Goal: Register for event/course

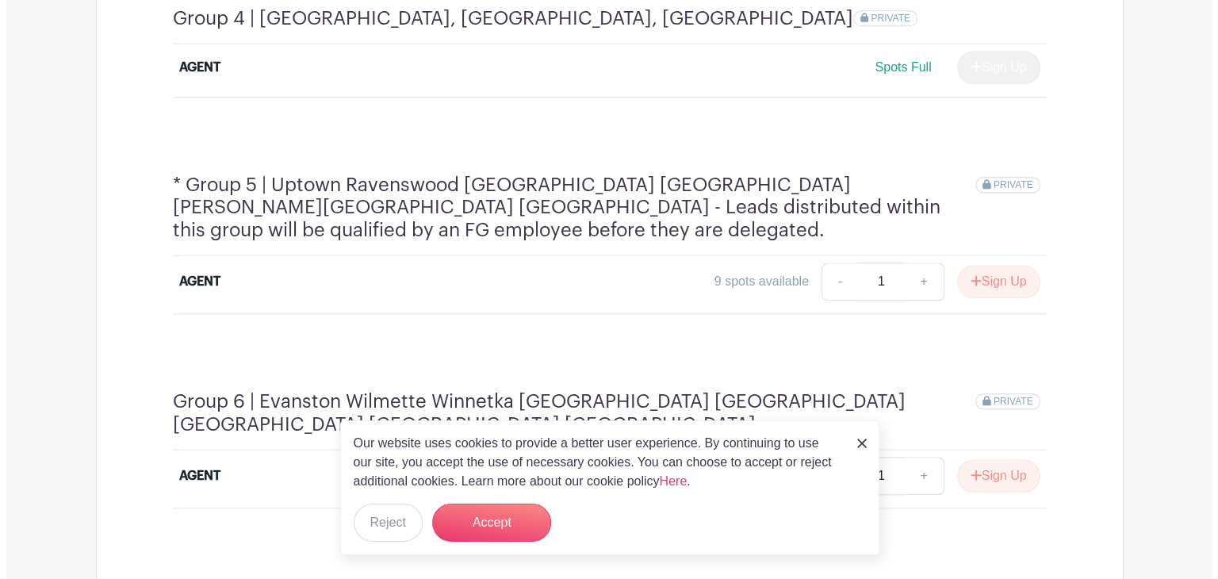
scroll to position [1694, 0]
click at [1000, 264] on button "Sign Up" at bounding box center [992, 280] width 83 height 33
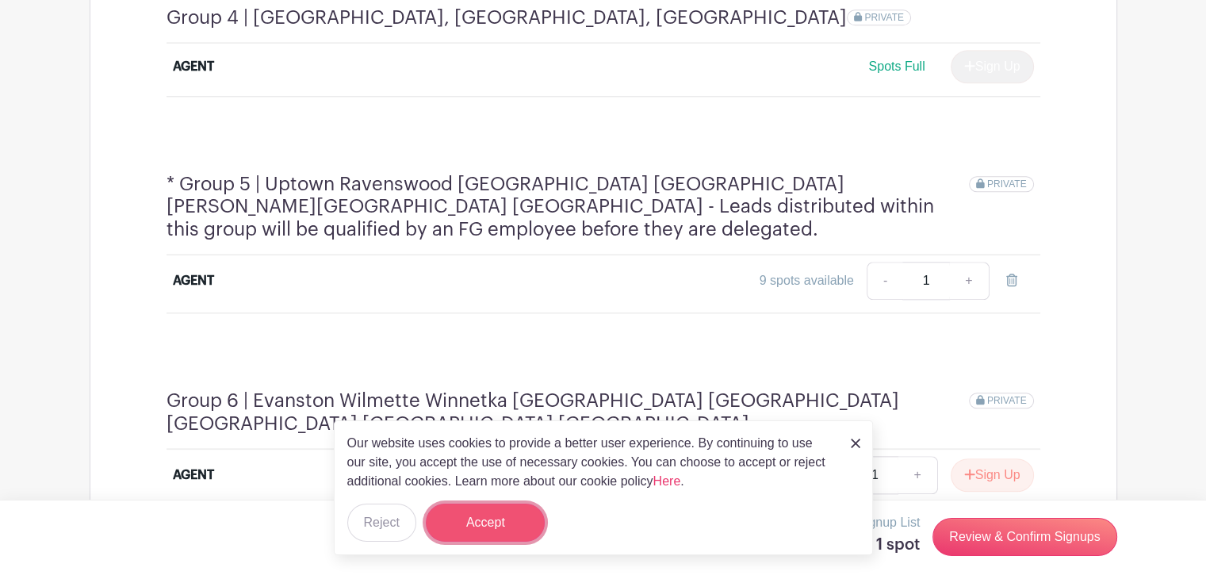
click at [494, 521] on button "Accept" at bounding box center [485, 522] width 119 height 38
click at [334, 519] on div "Our website uses cookies to provide a better user experience. By continuing to …" at bounding box center [603, 487] width 539 height 135
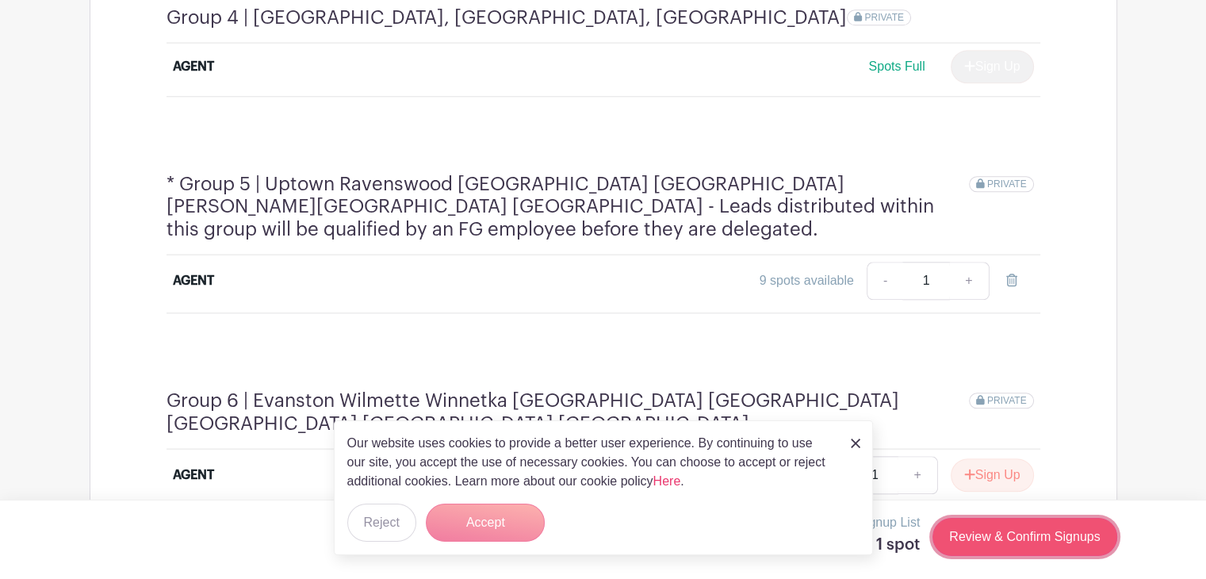
click at [1056, 532] on link "Review & Confirm Signups" at bounding box center [1024, 537] width 184 height 38
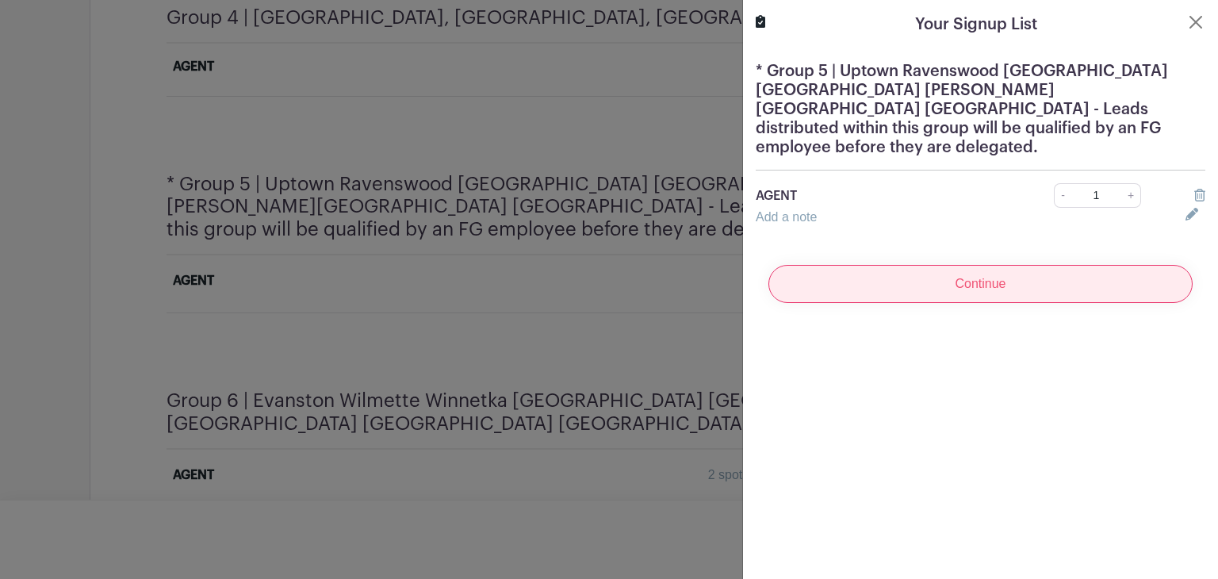
click at [1011, 265] on input "Continue" at bounding box center [980, 284] width 424 height 38
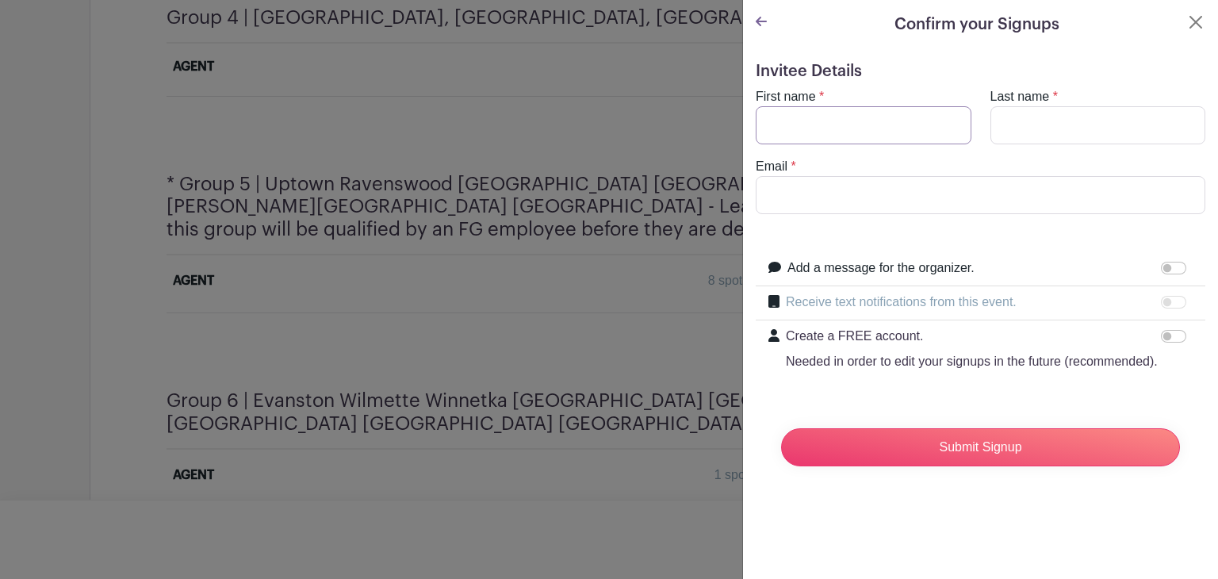
click at [910, 119] on input "First name" at bounding box center [864, 125] width 216 height 38
type input "Deny"
click at [1105, 124] on input "Last name" at bounding box center [1098, 125] width 216 height 38
type input "[PERSON_NAME]"
click at [961, 192] on input "Email" at bounding box center [981, 195] width 450 height 38
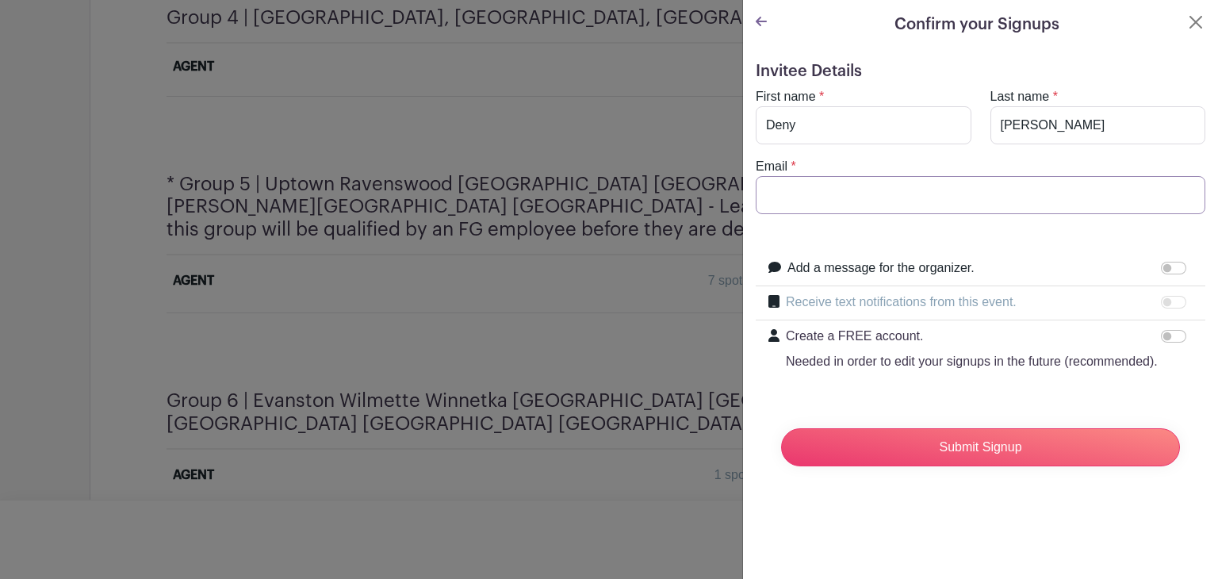
type input "[EMAIL_ADDRESS][DOMAIN_NAME]"
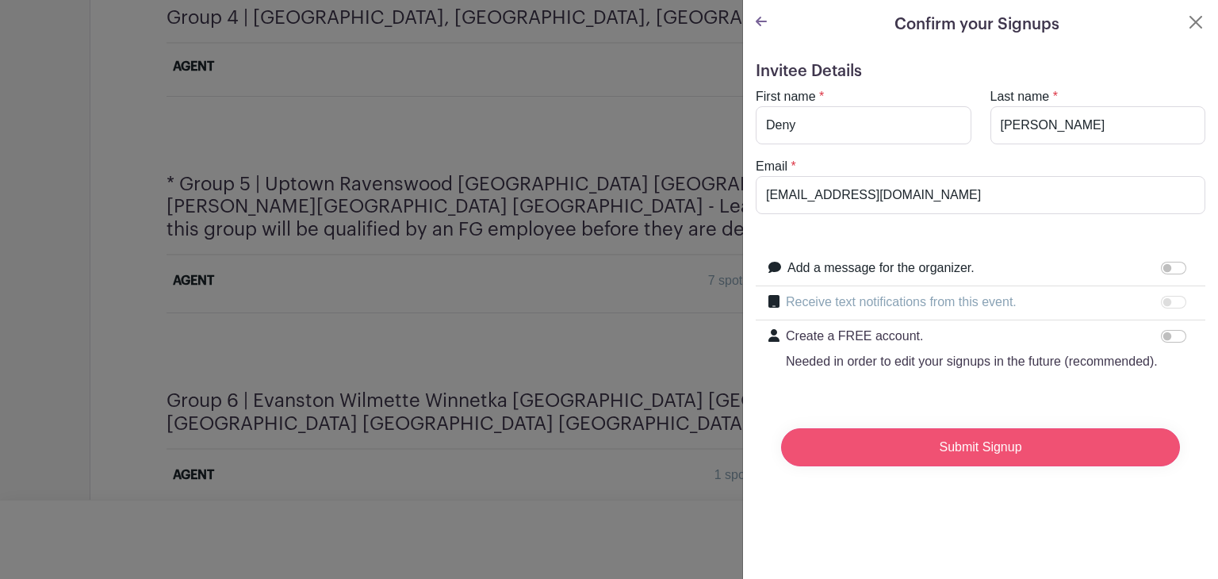
click at [992, 466] on input "Submit Signup" at bounding box center [980, 447] width 399 height 38
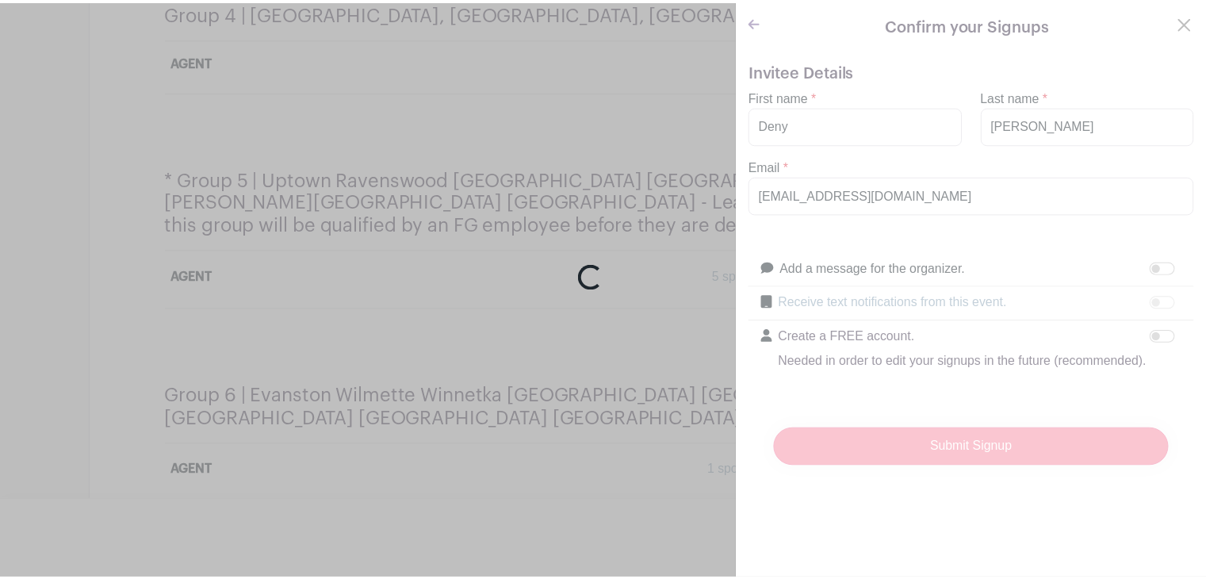
scroll to position [1690, 0]
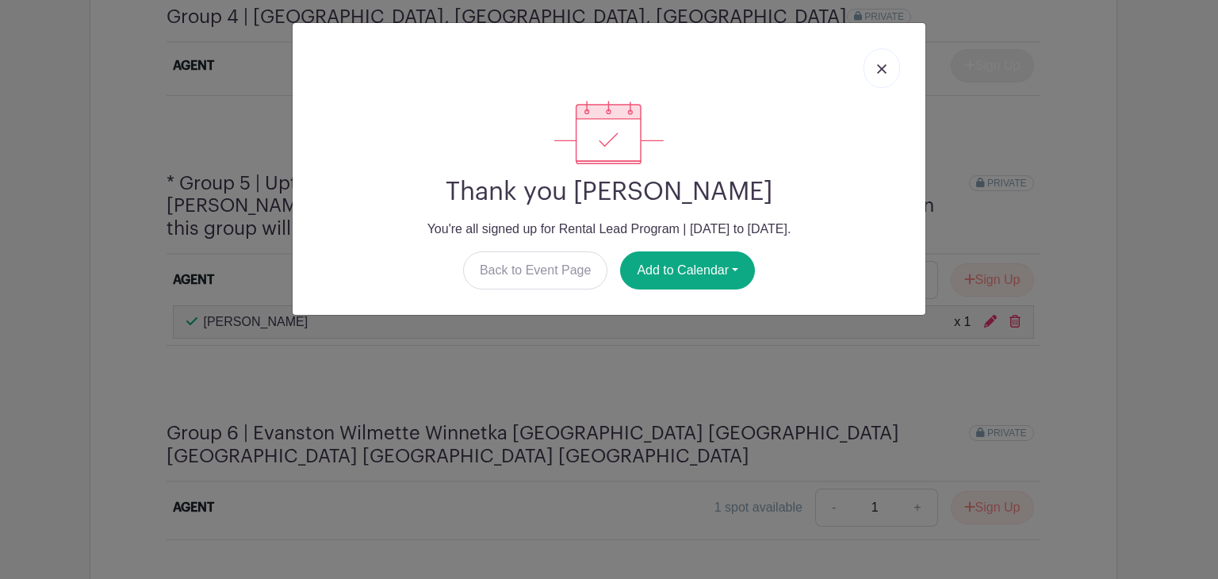
click at [894, 62] on link at bounding box center [881, 68] width 36 height 40
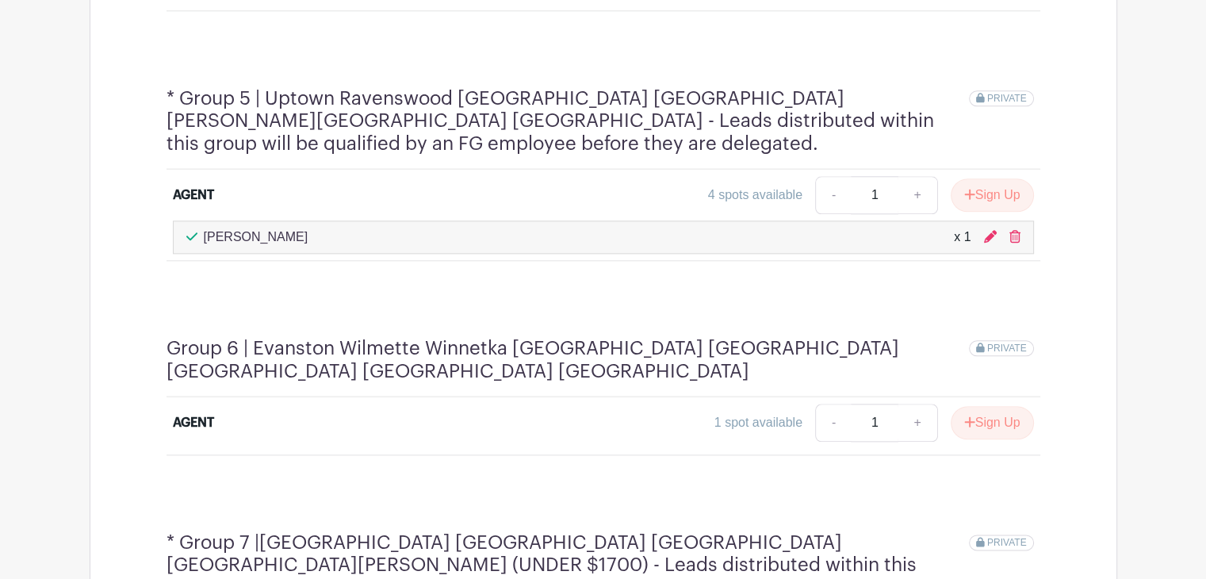
scroll to position [1745, 0]
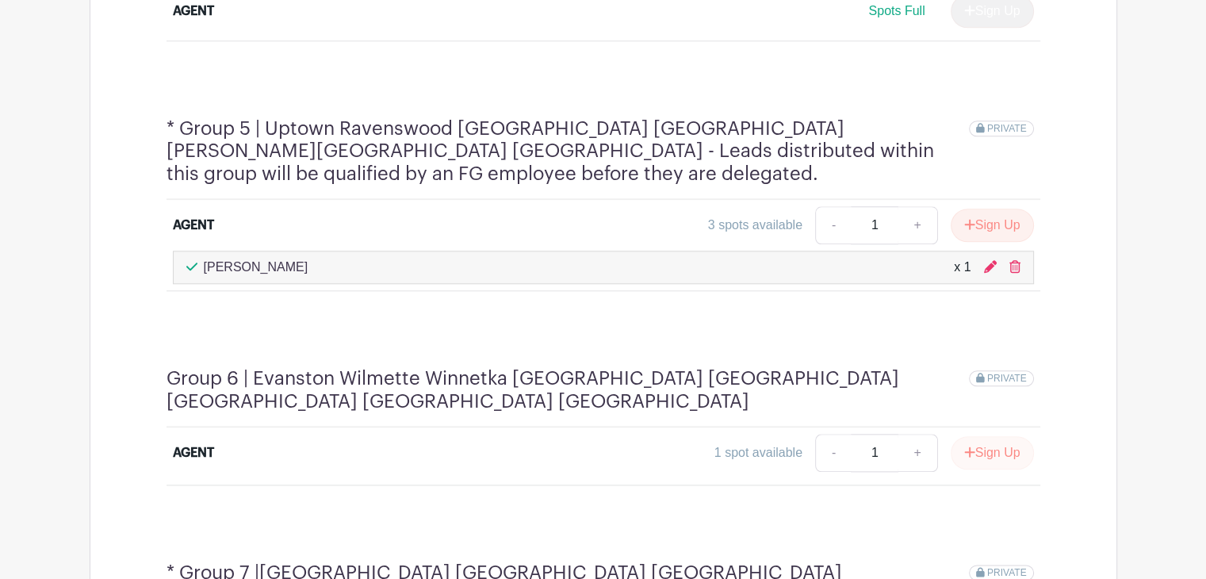
click at [996, 436] on button "Sign Up" at bounding box center [992, 452] width 83 height 33
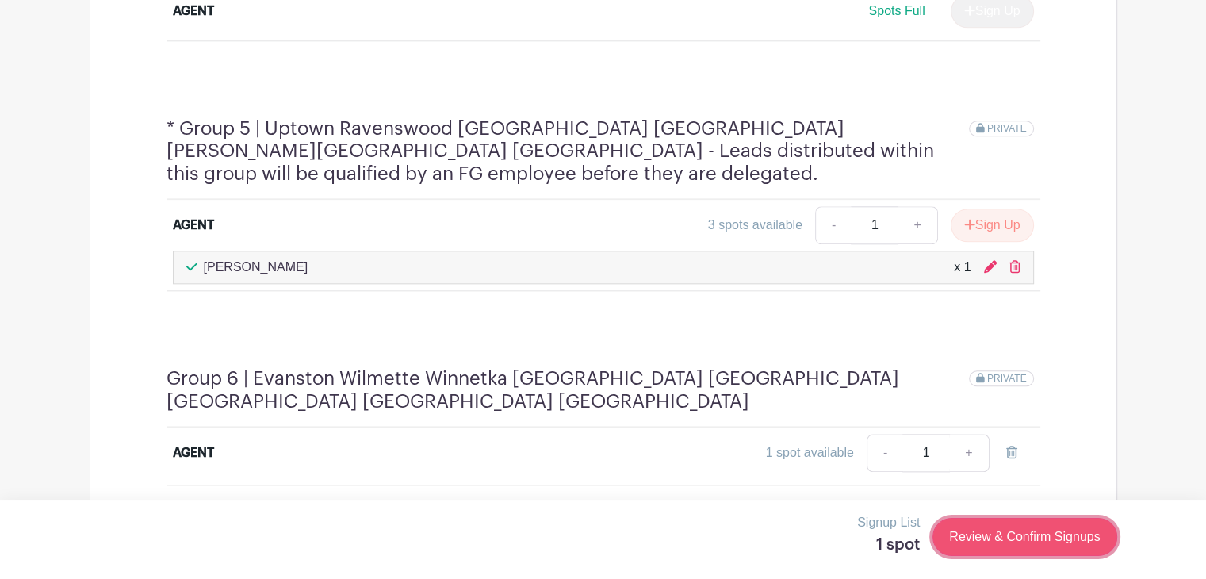
click at [1059, 531] on link "Review & Confirm Signups" at bounding box center [1024, 537] width 184 height 38
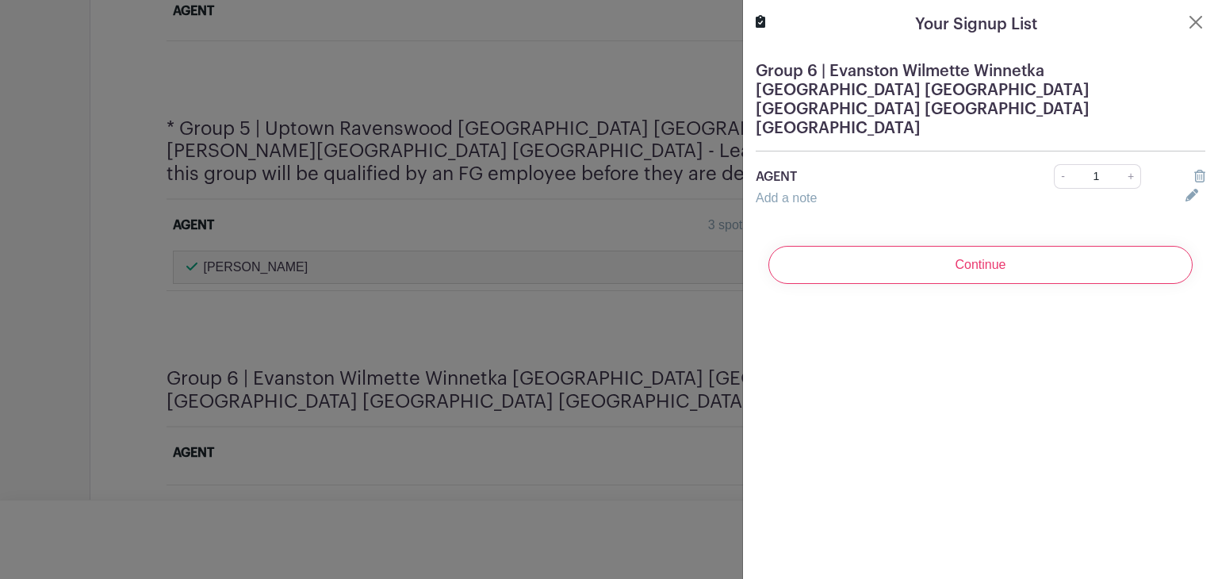
click at [1040, 246] on input "Continue" at bounding box center [980, 265] width 424 height 38
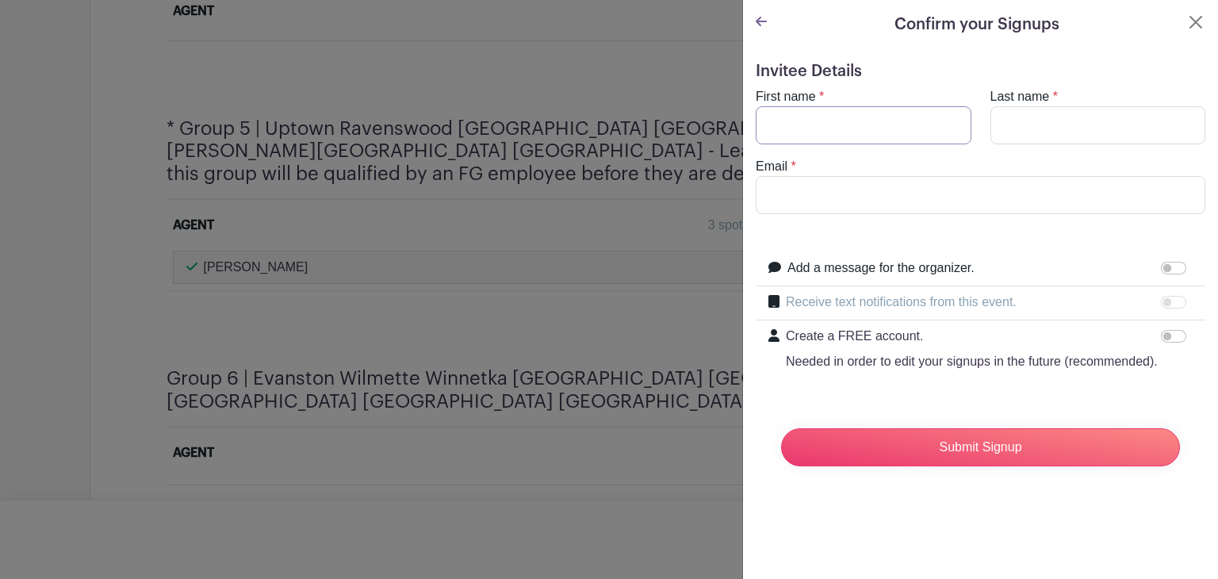
click at [919, 117] on input "First name" at bounding box center [864, 125] width 216 height 38
type input "Deny"
click at [1081, 117] on input "Last name" at bounding box center [1098, 125] width 216 height 38
type input "[PERSON_NAME]"
click at [952, 200] on input "Email" at bounding box center [981, 195] width 450 height 38
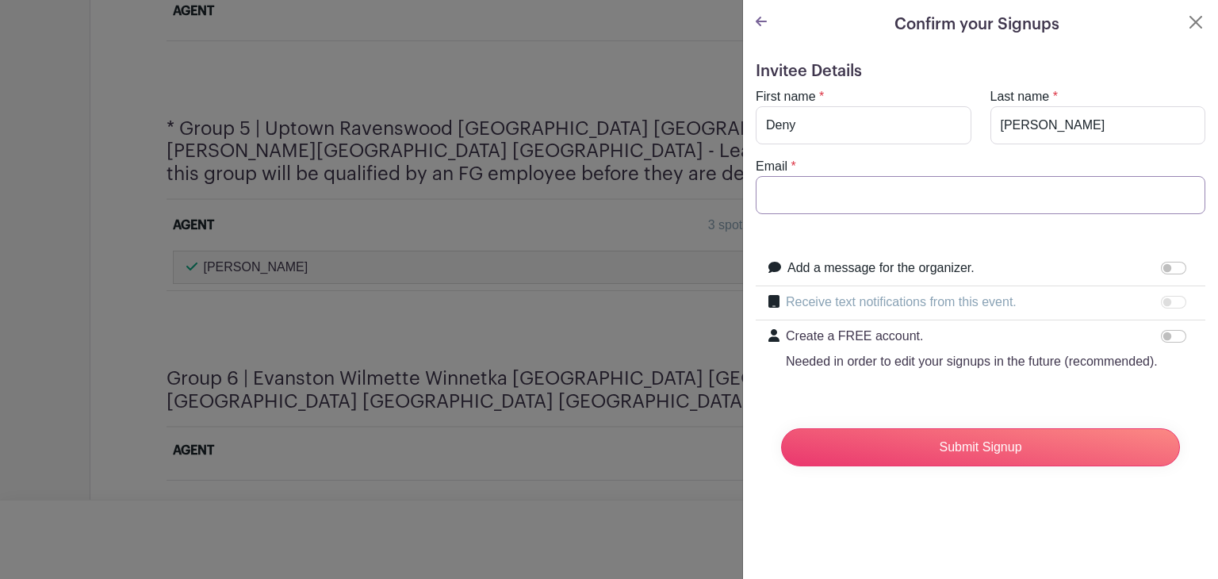
type input "[EMAIL_ADDRESS][DOMAIN_NAME]"
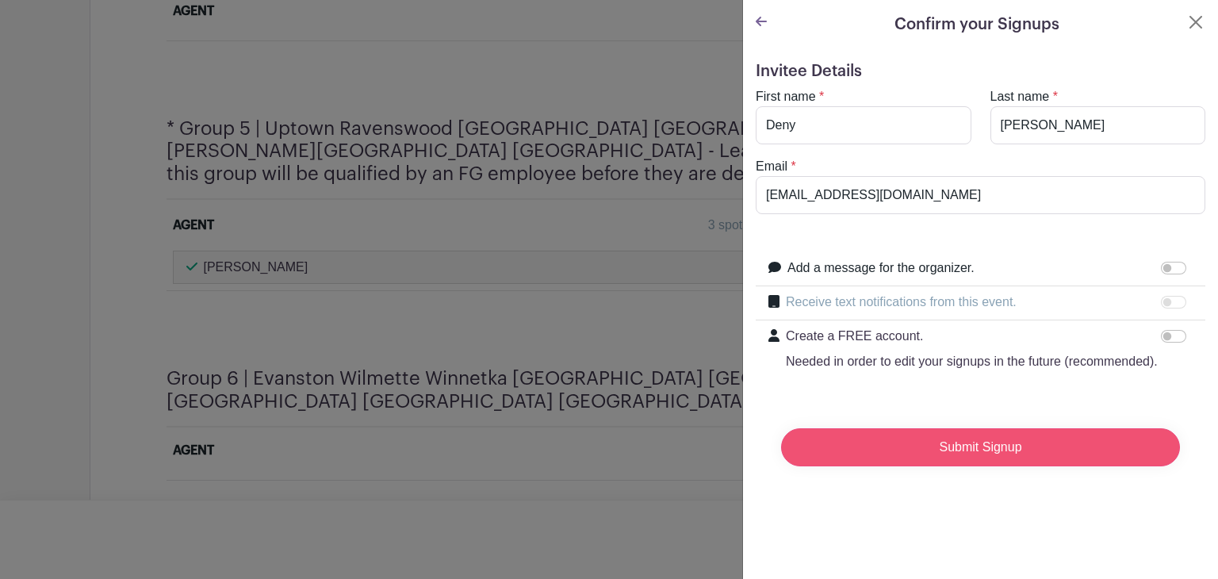
click at [996, 466] on input "Submit Signup" at bounding box center [980, 447] width 399 height 38
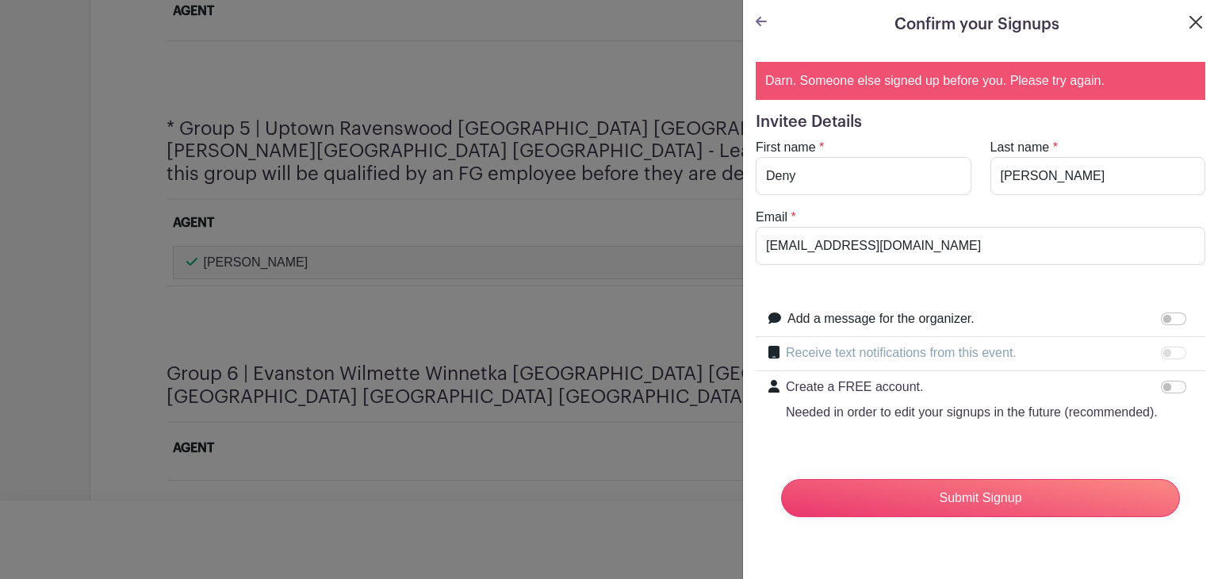
click at [1186, 27] on button "Close" at bounding box center [1195, 22] width 19 height 19
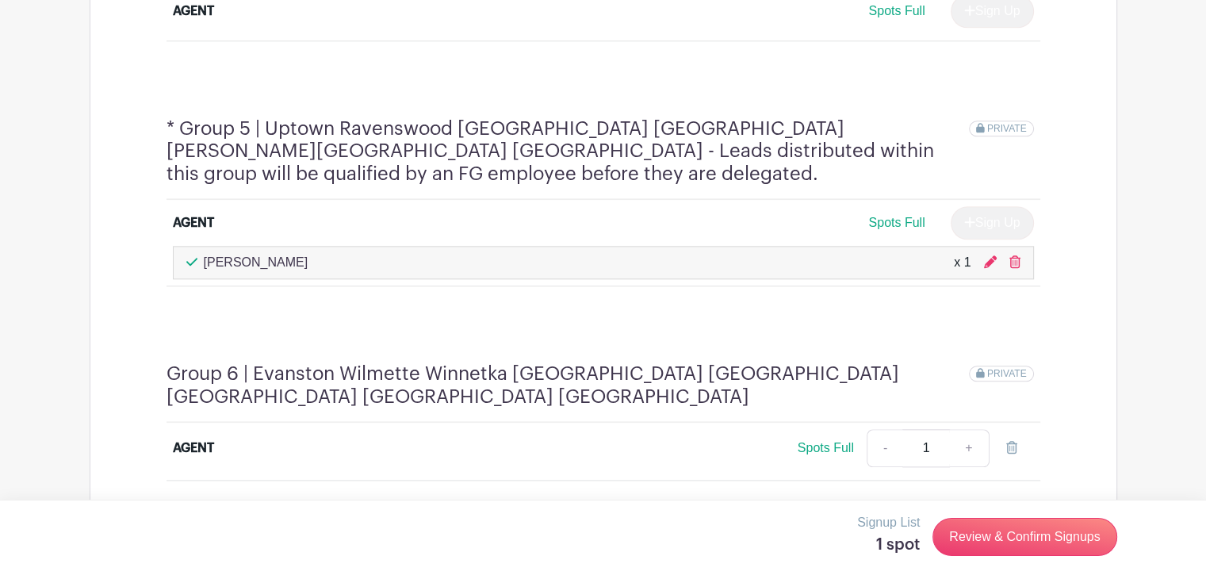
click at [1015, 255] on icon at bounding box center [1014, 261] width 11 height 13
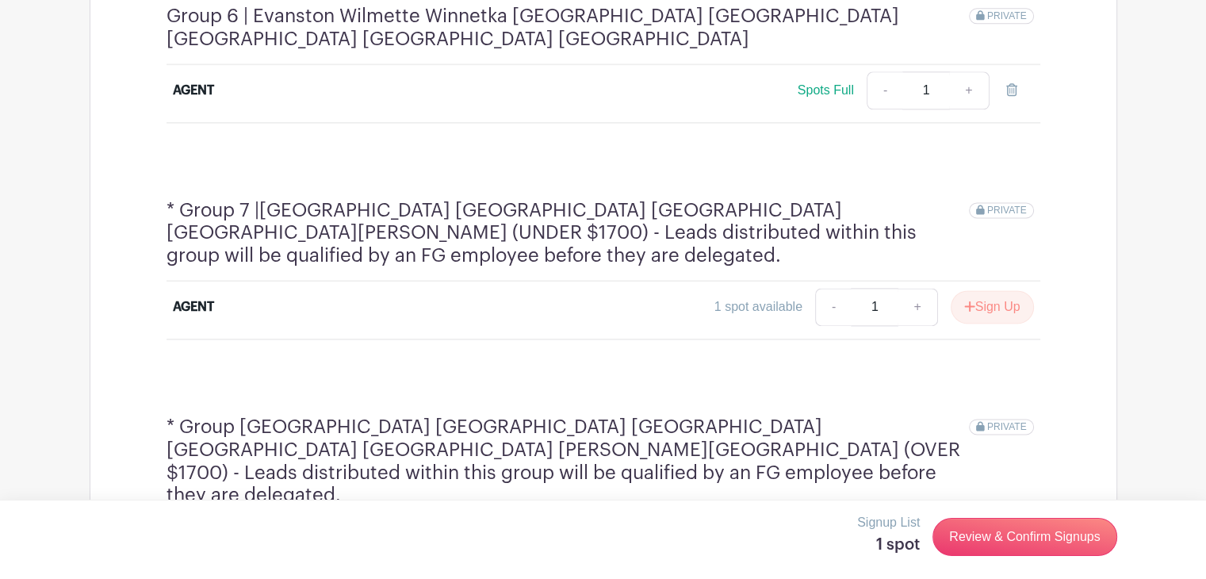
scroll to position [2090, 0]
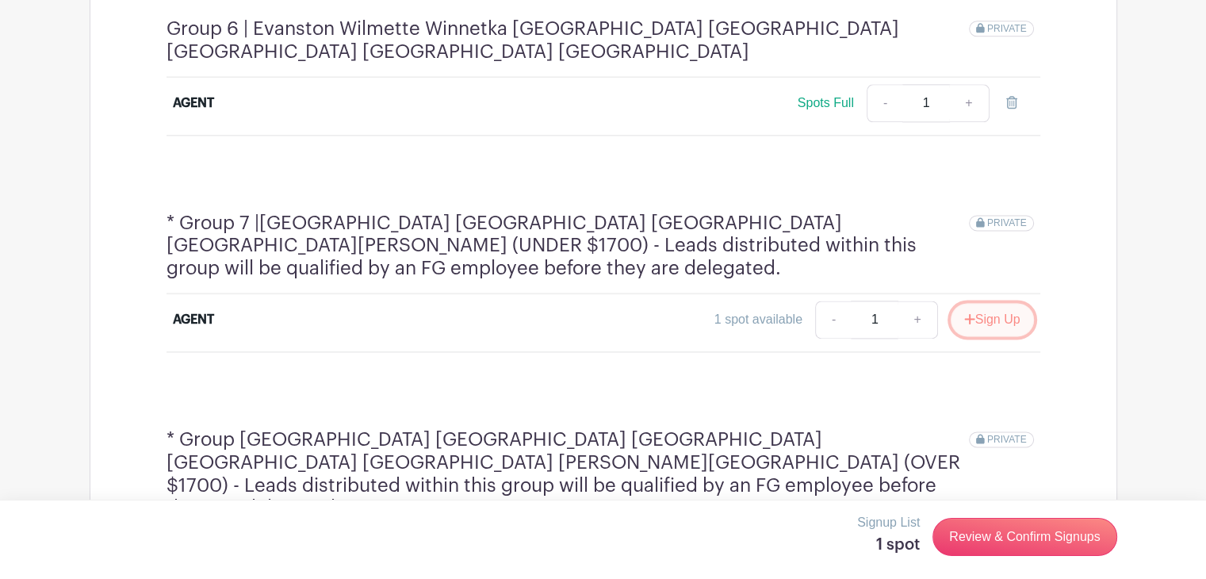
click at [999, 303] on button "Sign Up" at bounding box center [992, 319] width 83 height 33
click at [1050, 533] on link "Review & Confirm Signups" at bounding box center [1024, 537] width 184 height 38
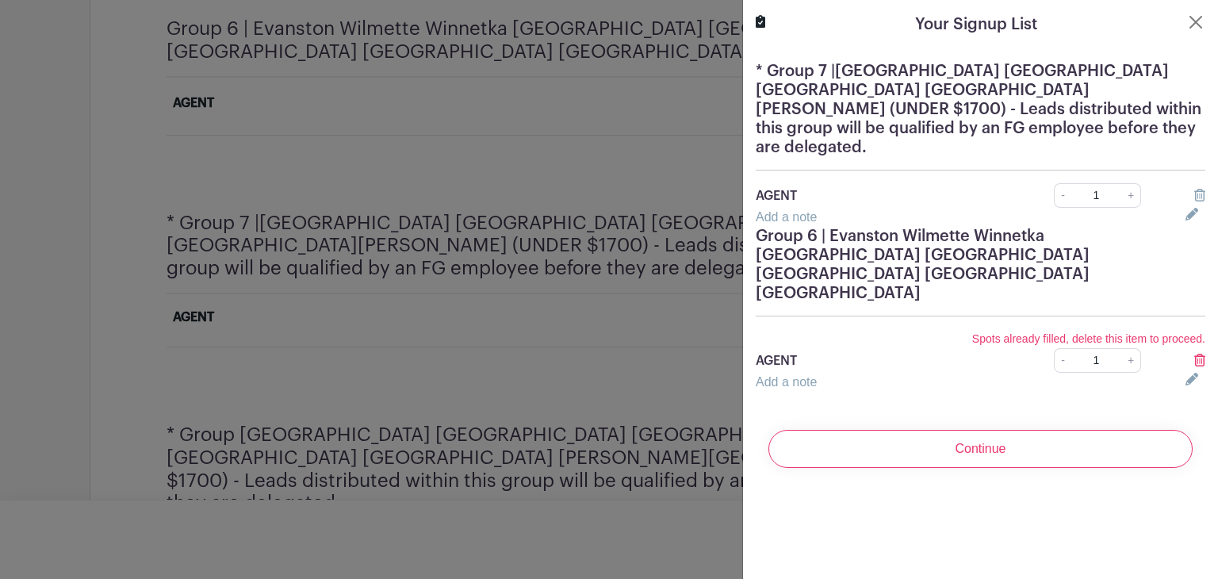
click at [1194, 189] on icon at bounding box center [1199, 195] width 11 height 13
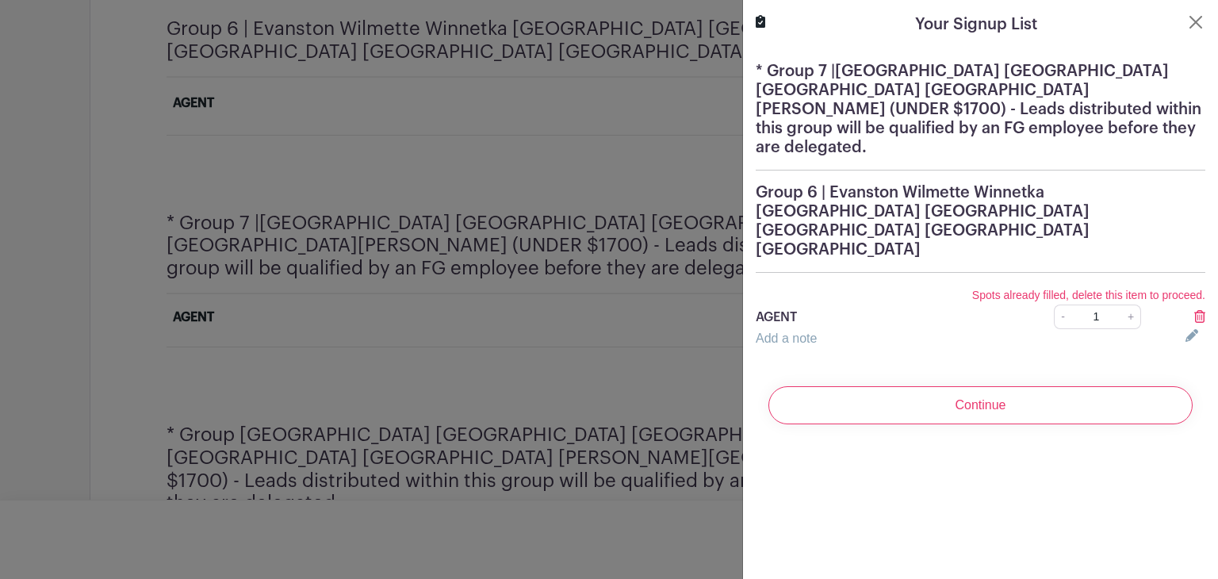
click at [993, 386] on input "Continue" at bounding box center [980, 405] width 424 height 38
click at [1194, 310] on icon at bounding box center [1199, 316] width 11 height 13
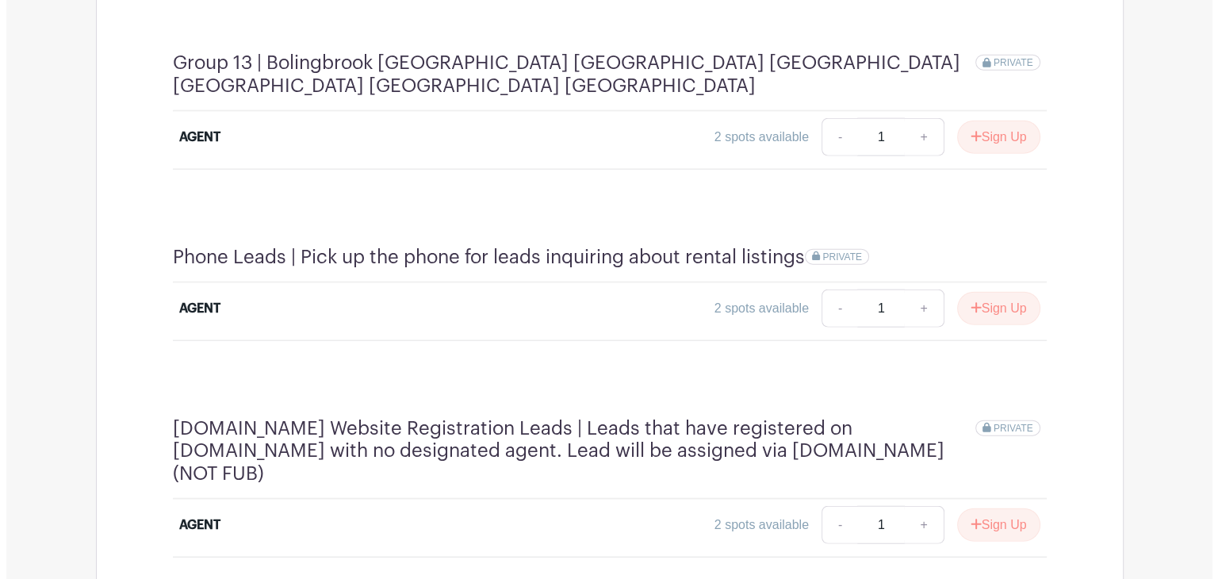
scroll to position [3653, 0]
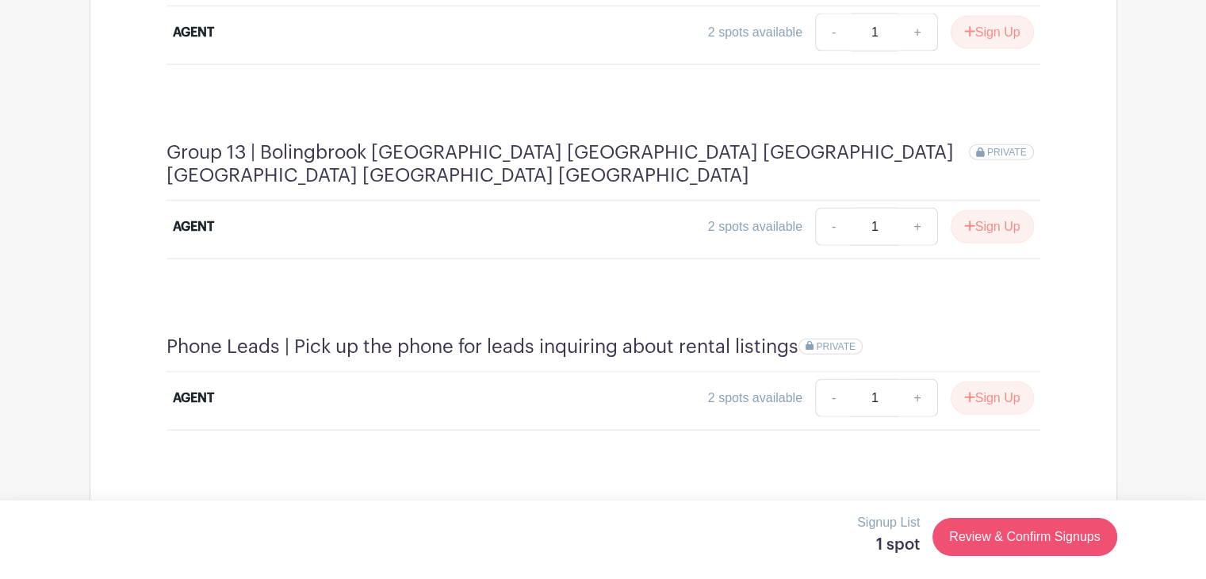
click at [1029, 543] on link "Review & Confirm Signups" at bounding box center [1024, 537] width 184 height 38
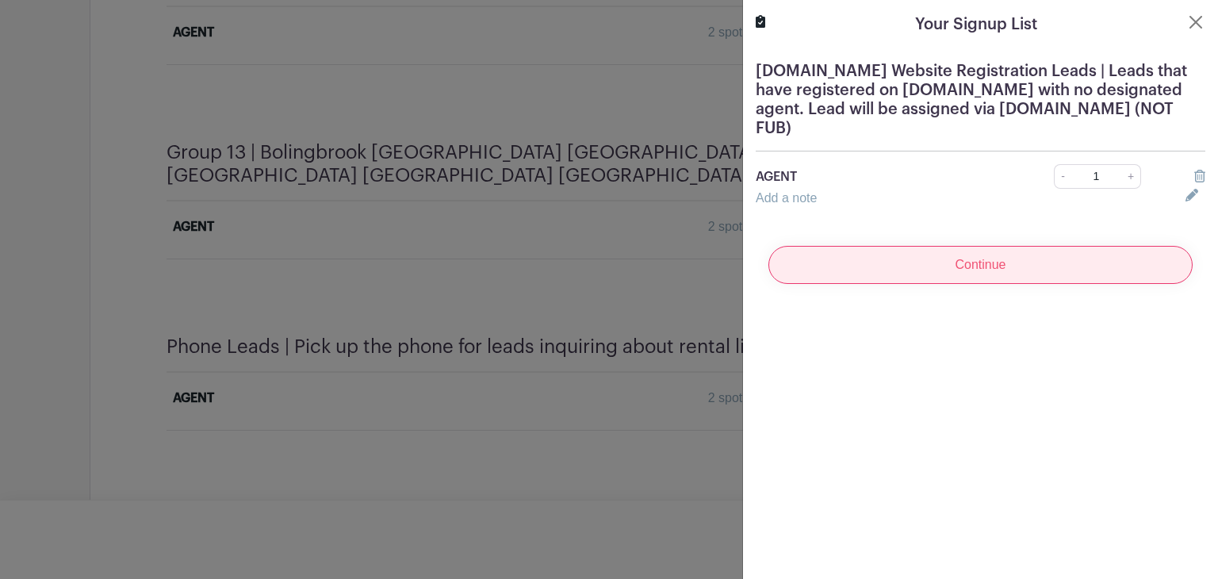
click at [1075, 274] on input "Continue" at bounding box center [980, 265] width 424 height 38
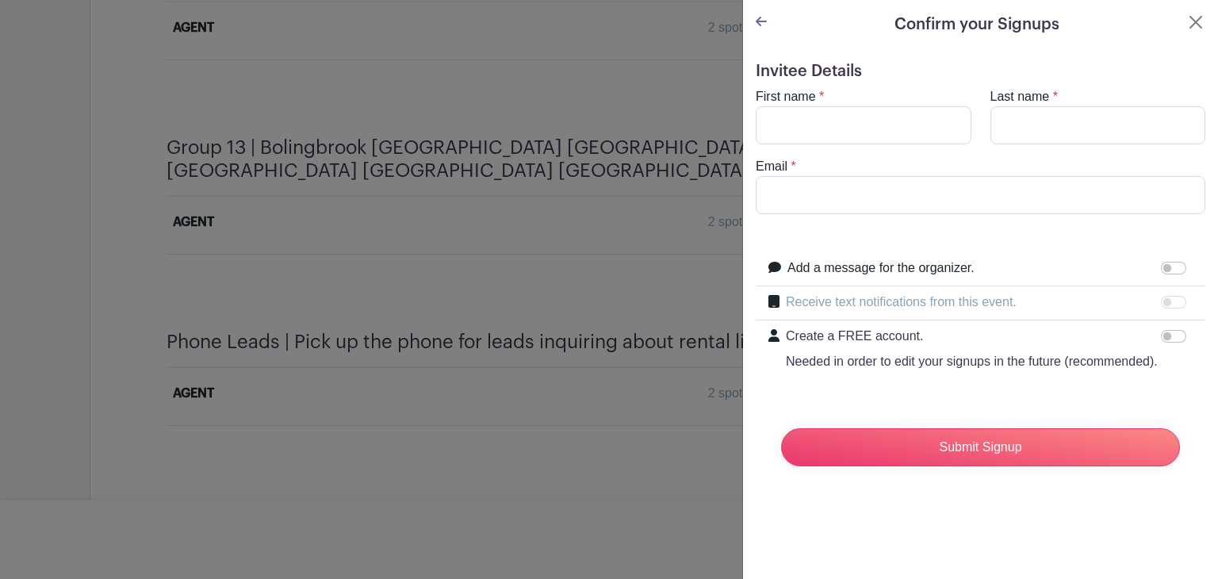
scroll to position [3648, 0]
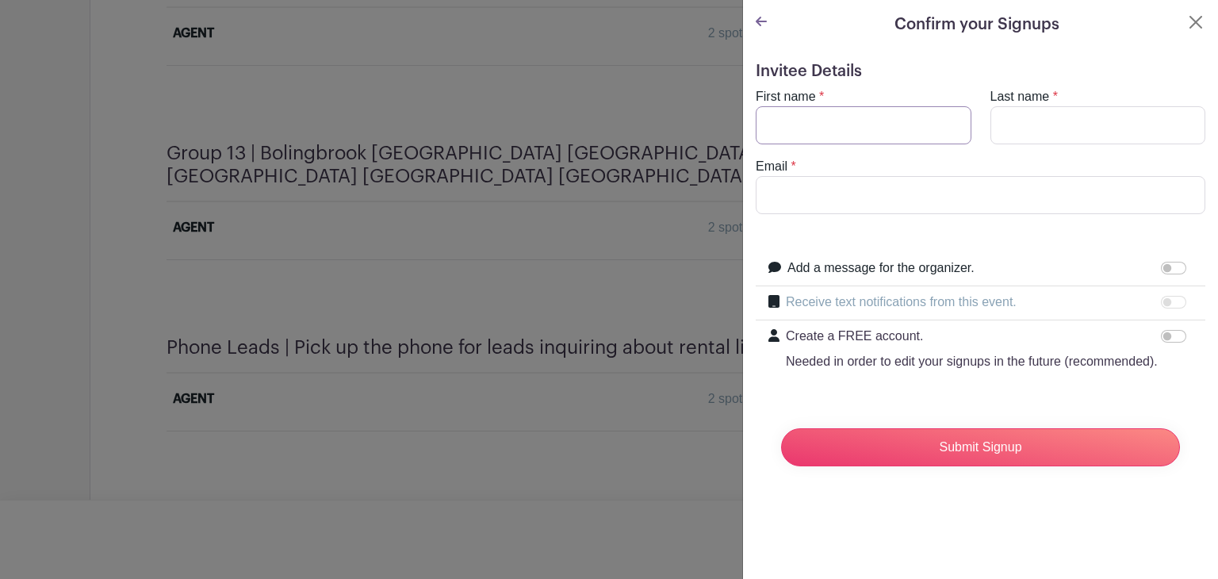
click at [915, 123] on input "First name" at bounding box center [864, 125] width 216 height 38
type input "Deny"
click at [1078, 128] on input "Last name" at bounding box center [1098, 125] width 216 height 38
type input "[PERSON_NAME]"
click at [915, 186] on input "Email" at bounding box center [981, 195] width 450 height 38
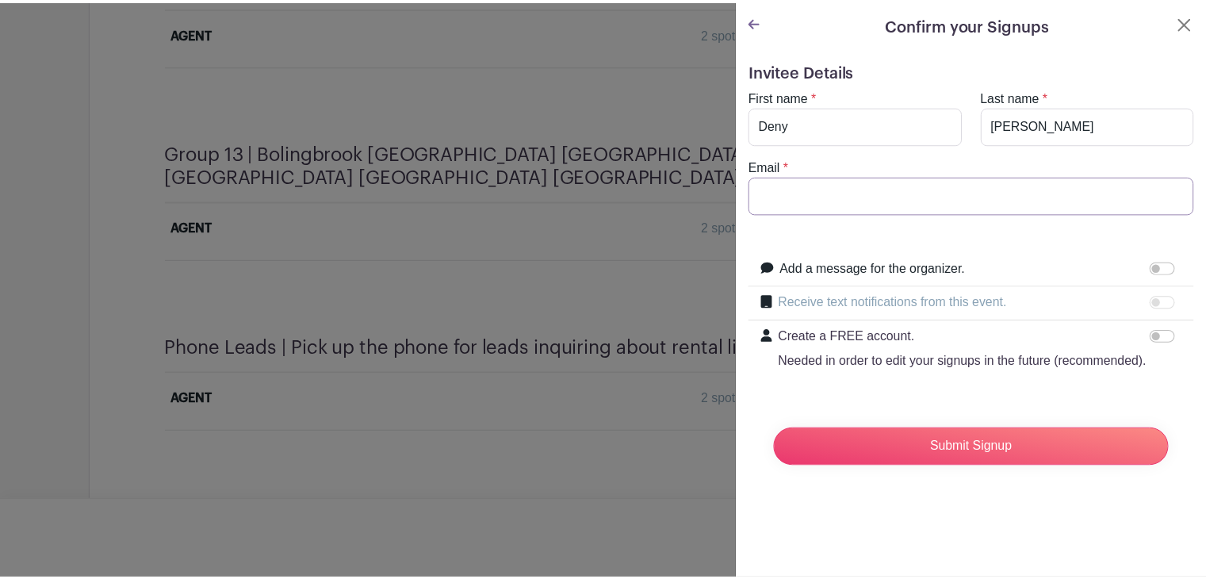
scroll to position [3644, 0]
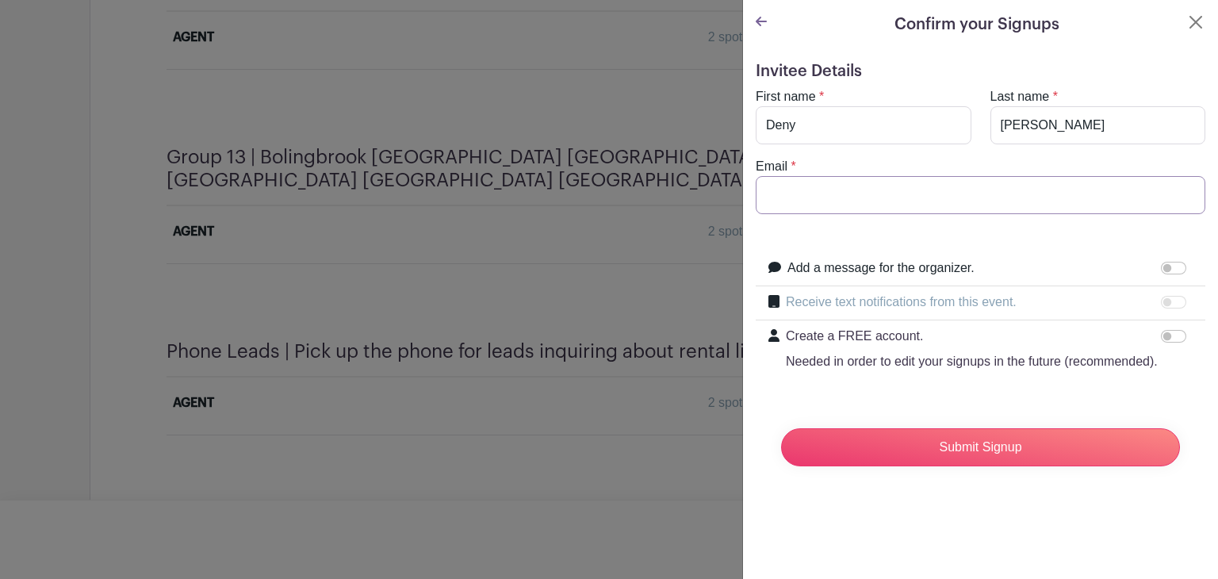
click at [1016, 193] on input "Email" at bounding box center [981, 195] width 450 height 38
type input "[EMAIL_ADDRESS][DOMAIN_NAME]"
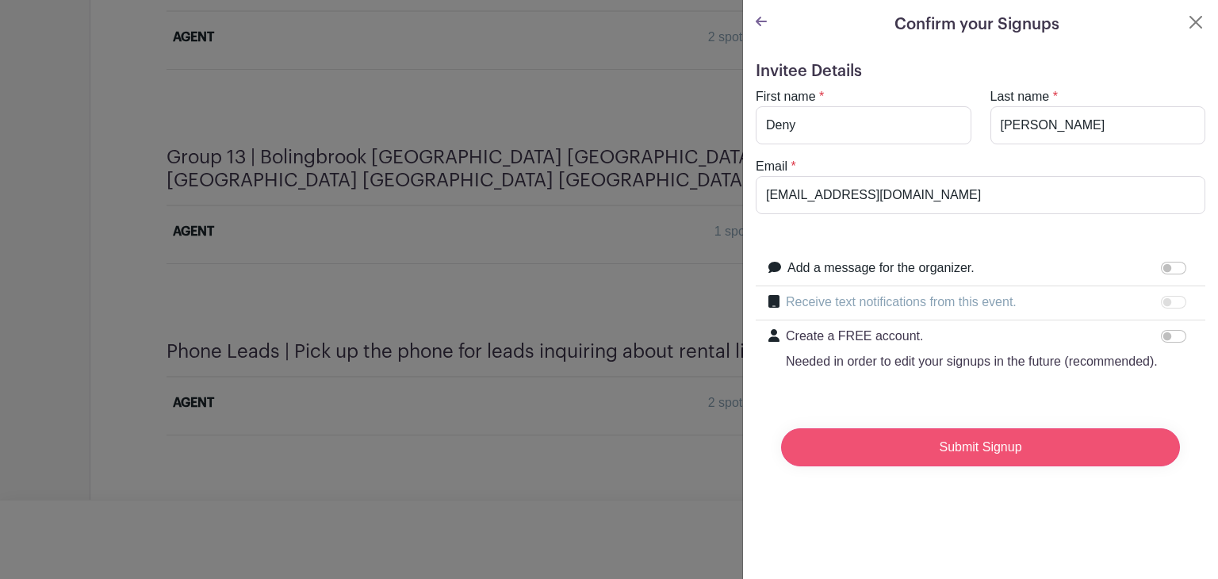
click at [983, 466] on input "Submit Signup" at bounding box center [980, 447] width 399 height 38
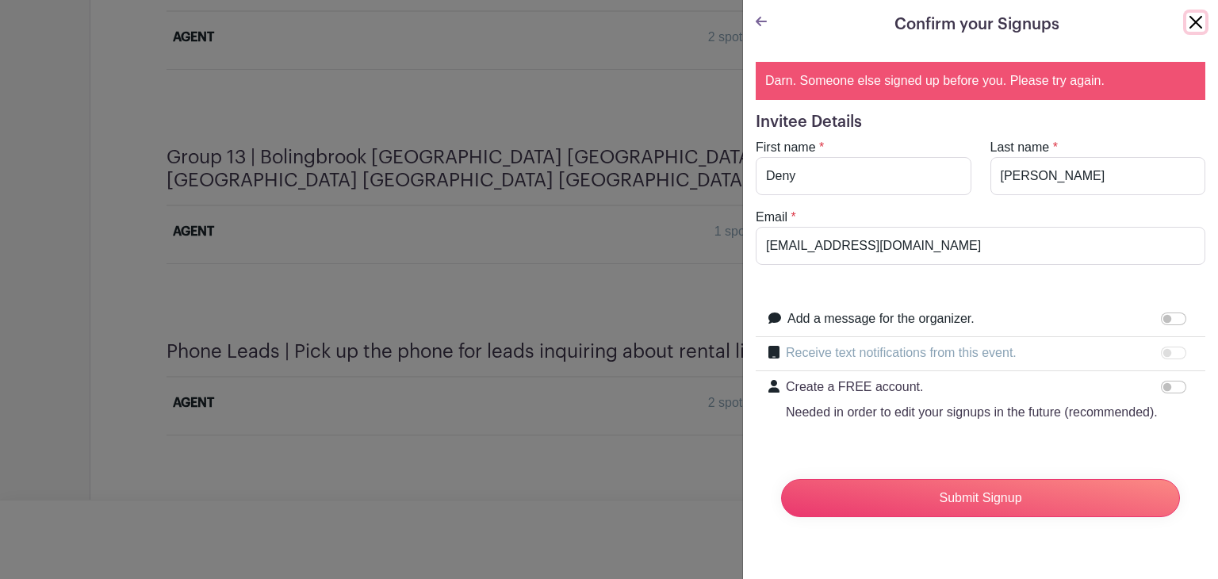
click at [1186, 28] on button "Close" at bounding box center [1195, 22] width 19 height 19
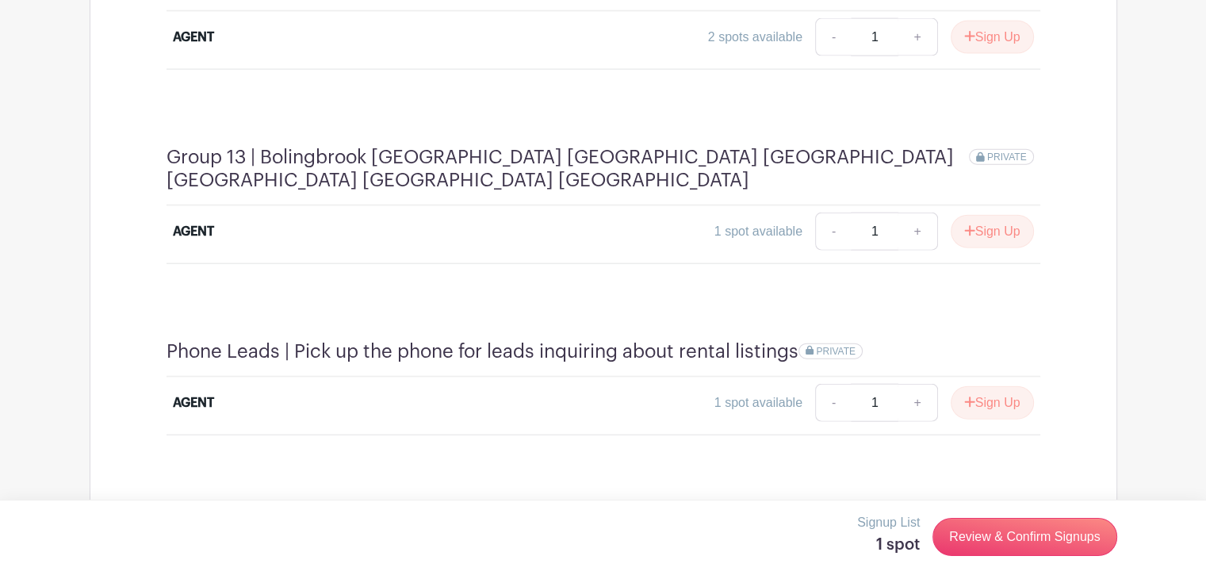
click at [1012, 538] on link "Review & Confirm Signups" at bounding box center [1024, 537] width 184 height 38
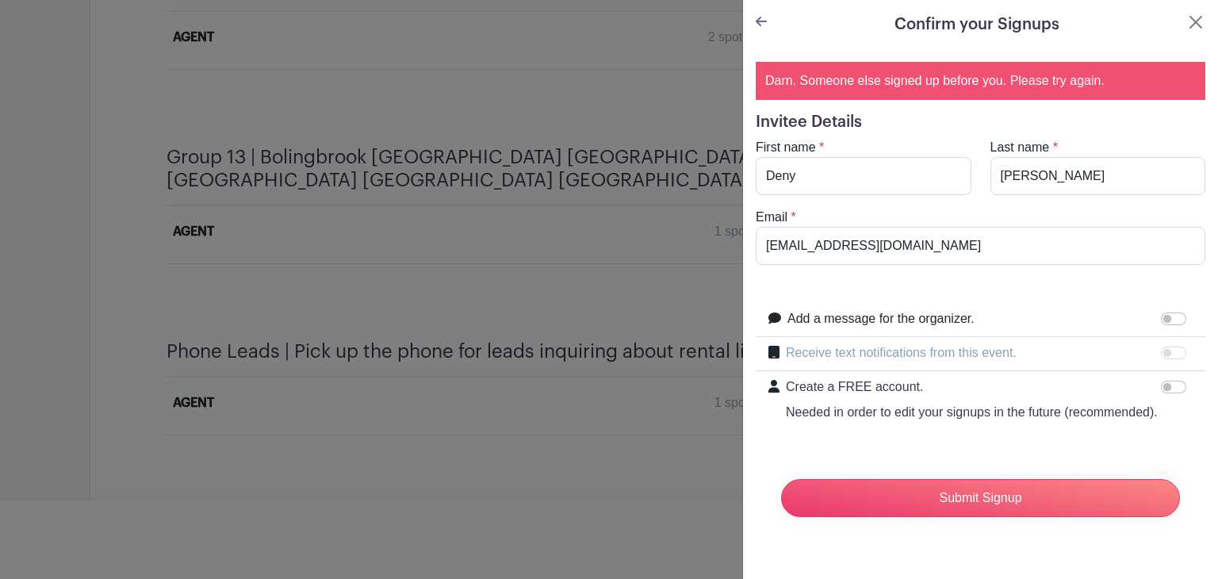
click at [1013, 517] on input "Submit Signup" at bounding box center [980, 498] width 399 height 38
click at [1186, 17] on button "Close" at bounding box center [1195, 22] width 19 height 19
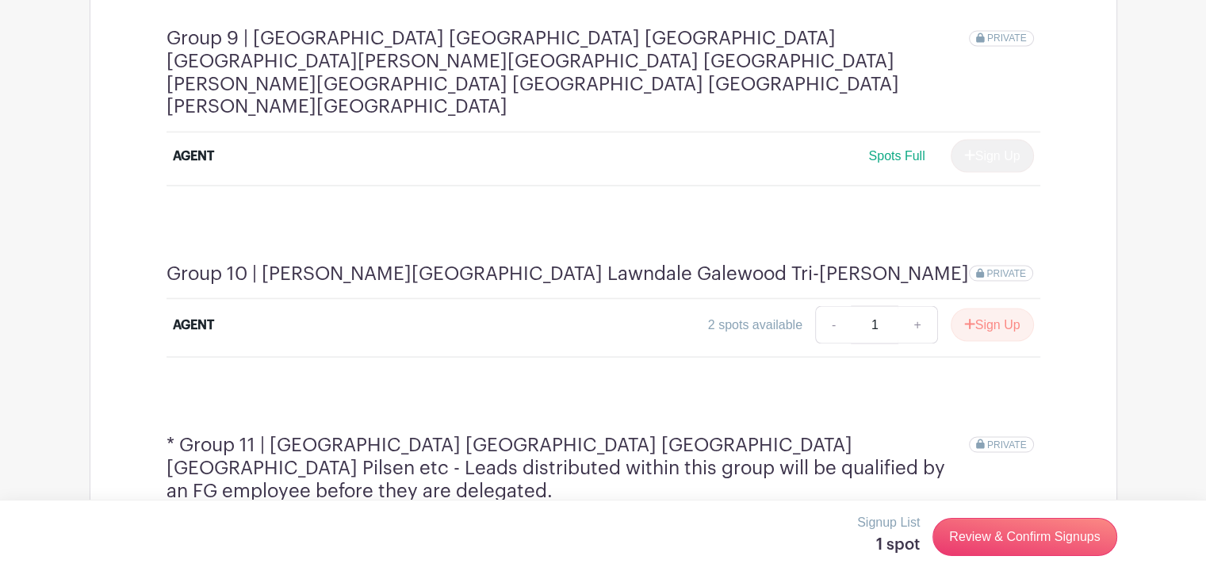
scroll to position [2882, 0]
click at [997, 308] on button "Sign Up" at bounding box center [992, 324] width 83 height 33
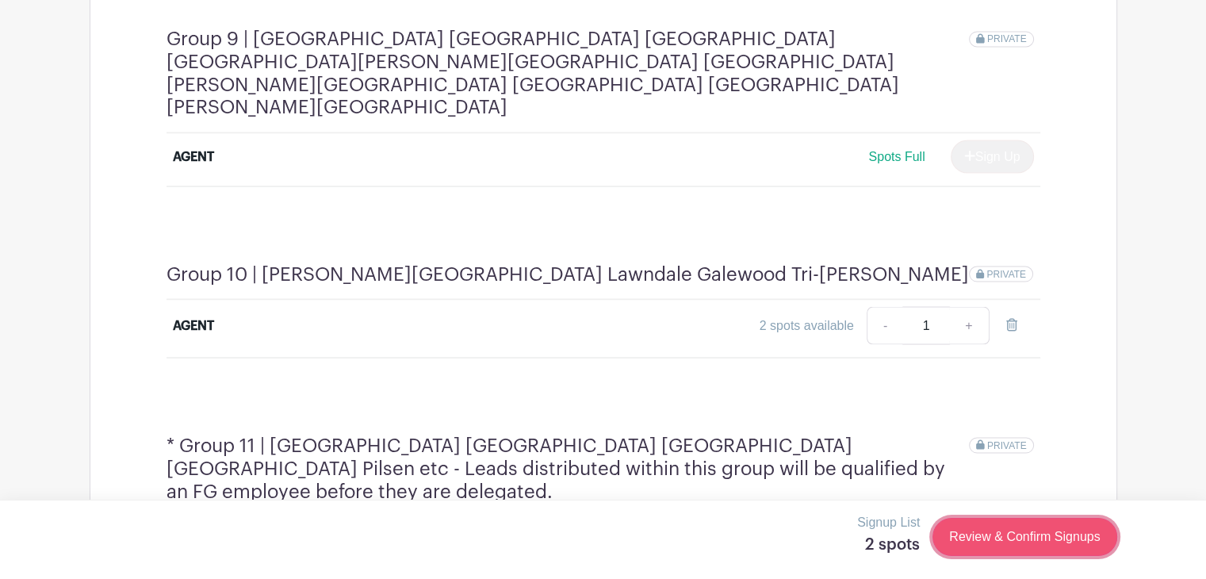
click at [1031, 526] on link "Review & Confirm Signups" at bounding box center [1024, 537] width 184 height 38
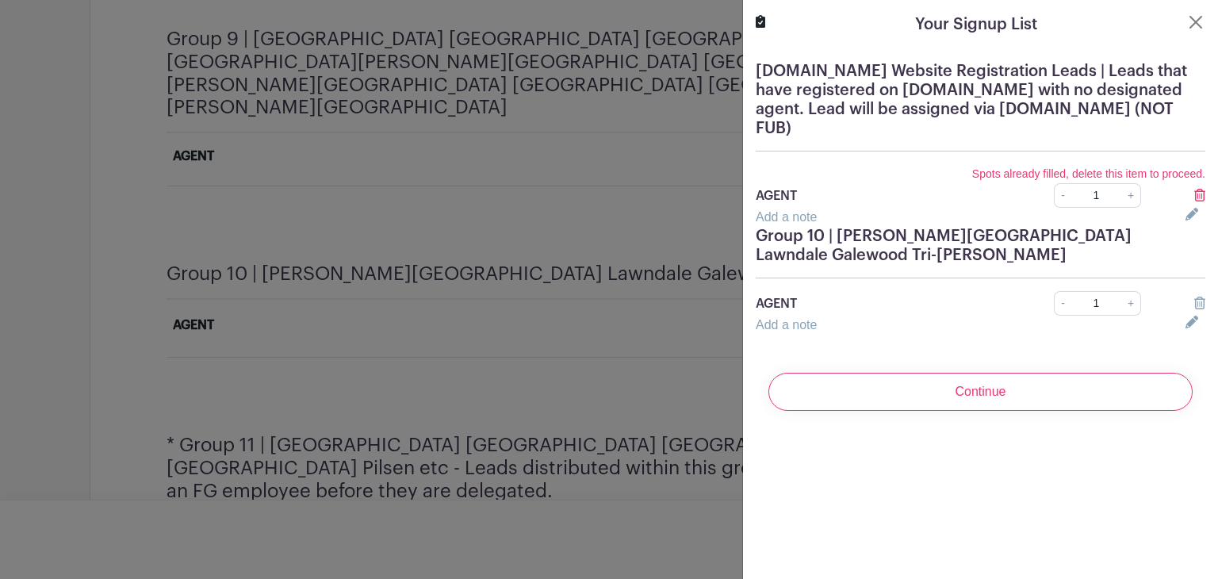
click at [1194, 190] on icon at bounding box center [1199, 195] width 11 height 13
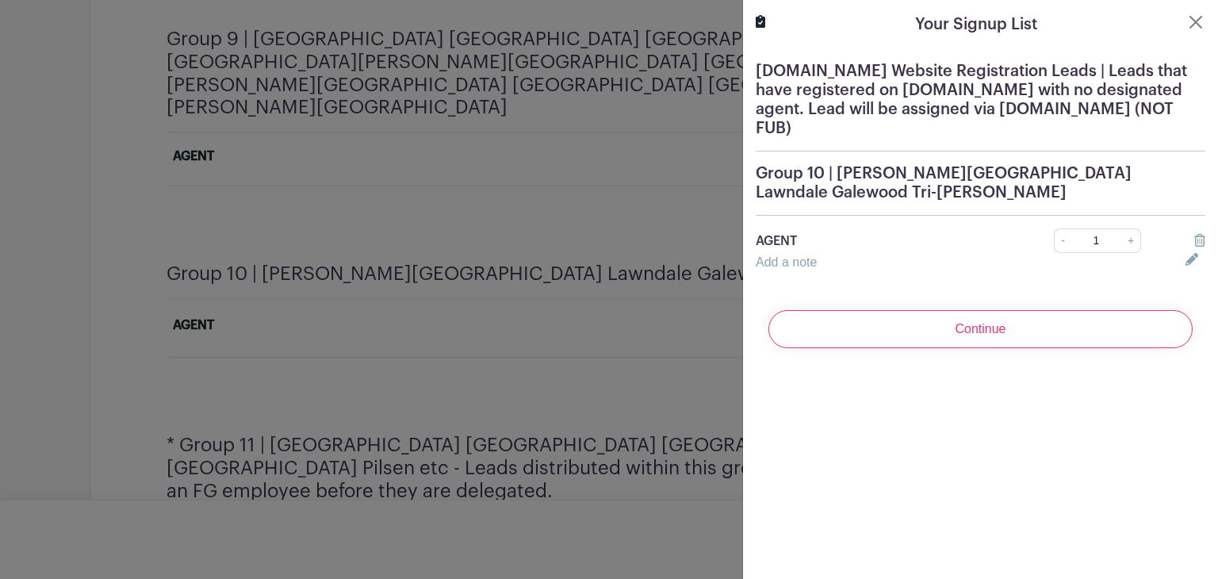
click at [1005, 326] on input "Continue" at bounding box center [980, 329] width 424 height 38
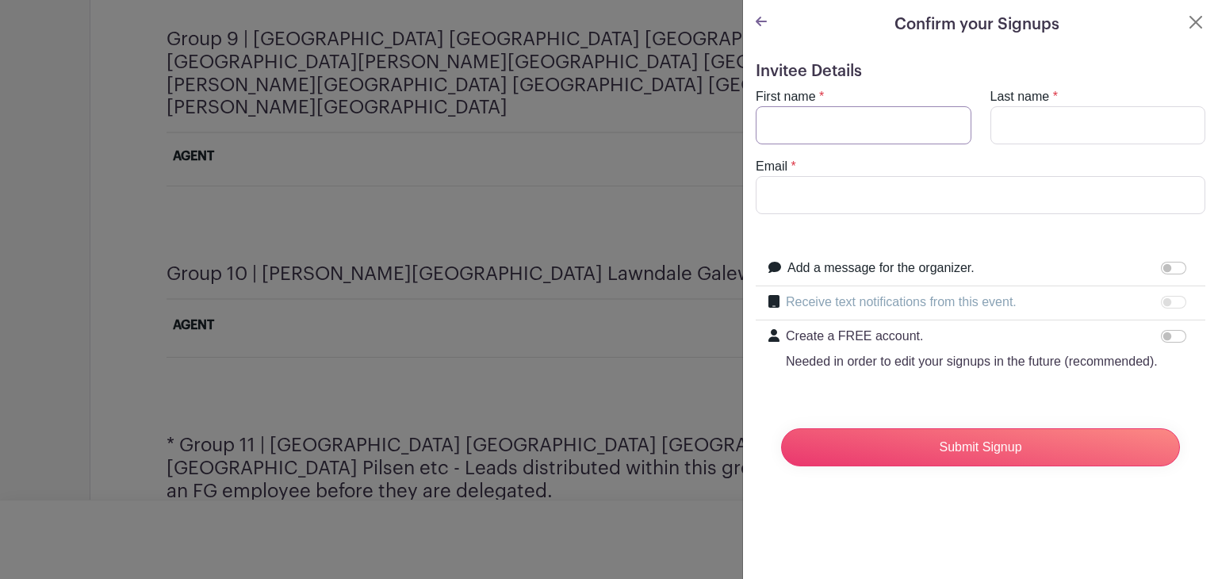
click at [933, 117] on input "First name" at bounding box center [864, 125] width 216 height 38
type input "Deny"
click at [1075, 129] on input "Last name" at bounding box center [1098, 125] width 216 height 38
type input "[PERSON_NAME]"
click at [939, 189] on input "Email" at bounding box center [981, 195] width 450 height 38
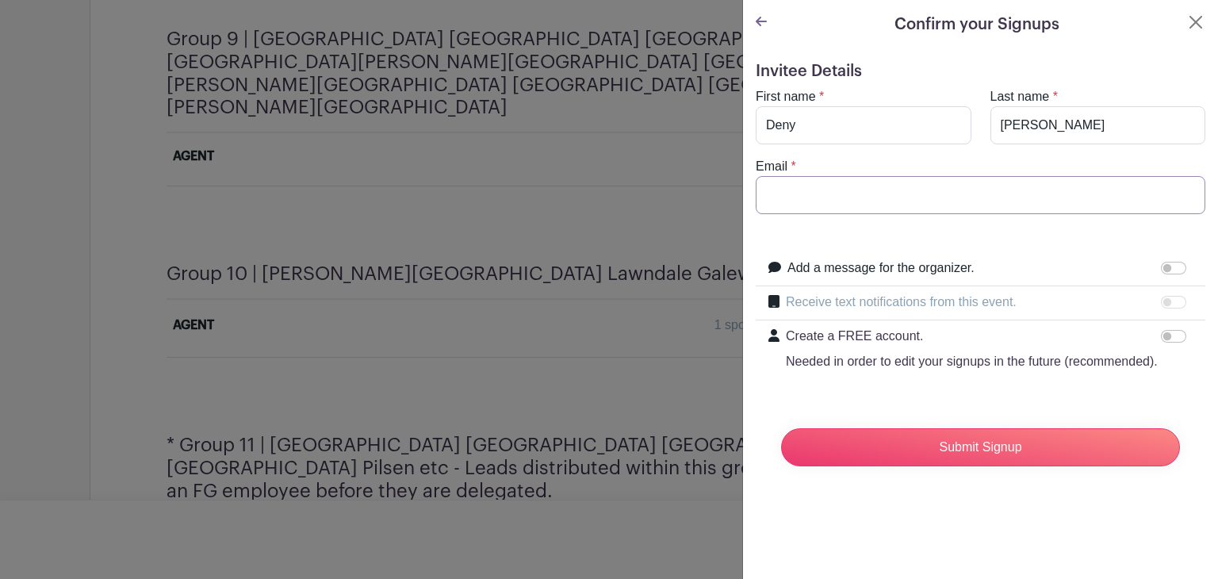
type input "[EMAIL_ADDRESS][DOMAIN_NAME]"
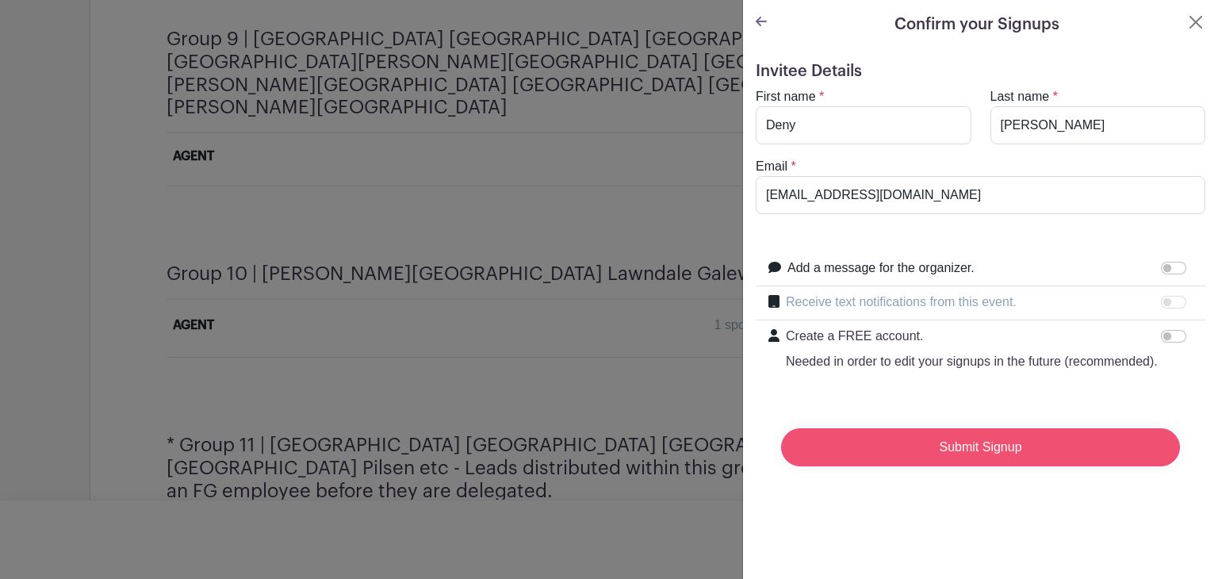
click at [961, 466] on input "Submit Signup" at bounding box center [980, 447] width 399 height 38
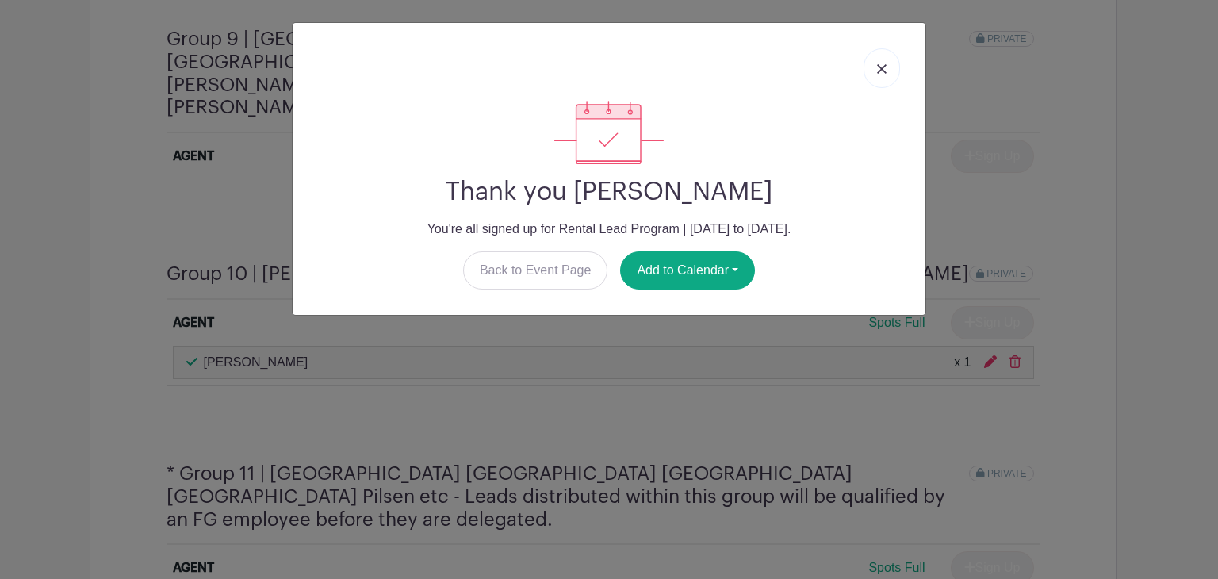
click at [888, 67] on link at bounding box center [881, 68] width 36 height 40
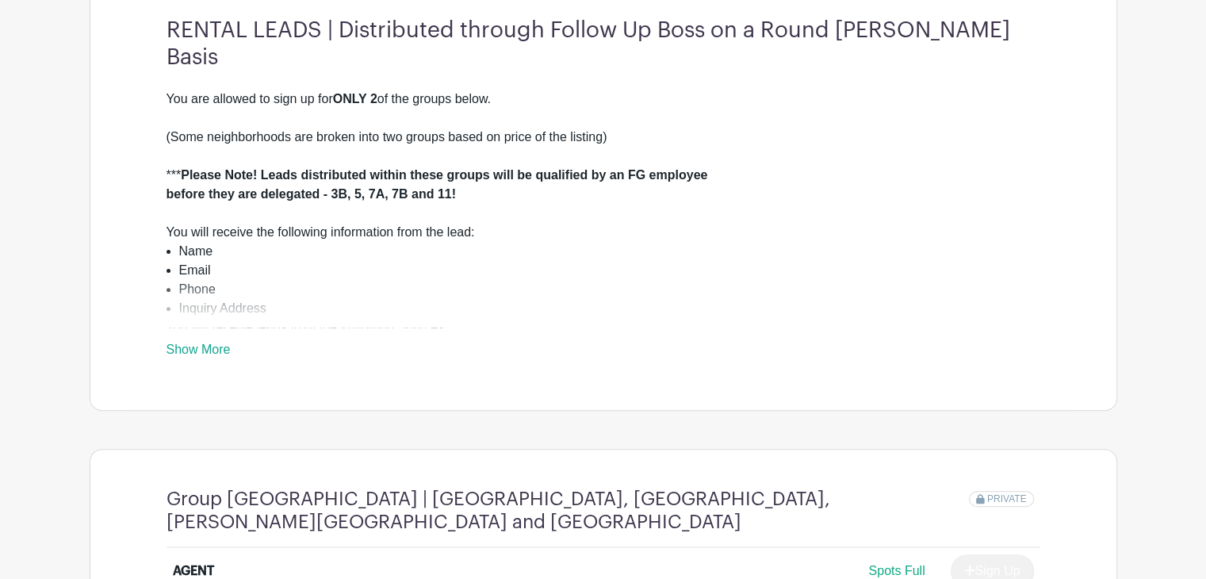
scroll to position [475, 0]
